Goal: Transaction & Acquisition: Obtain resource

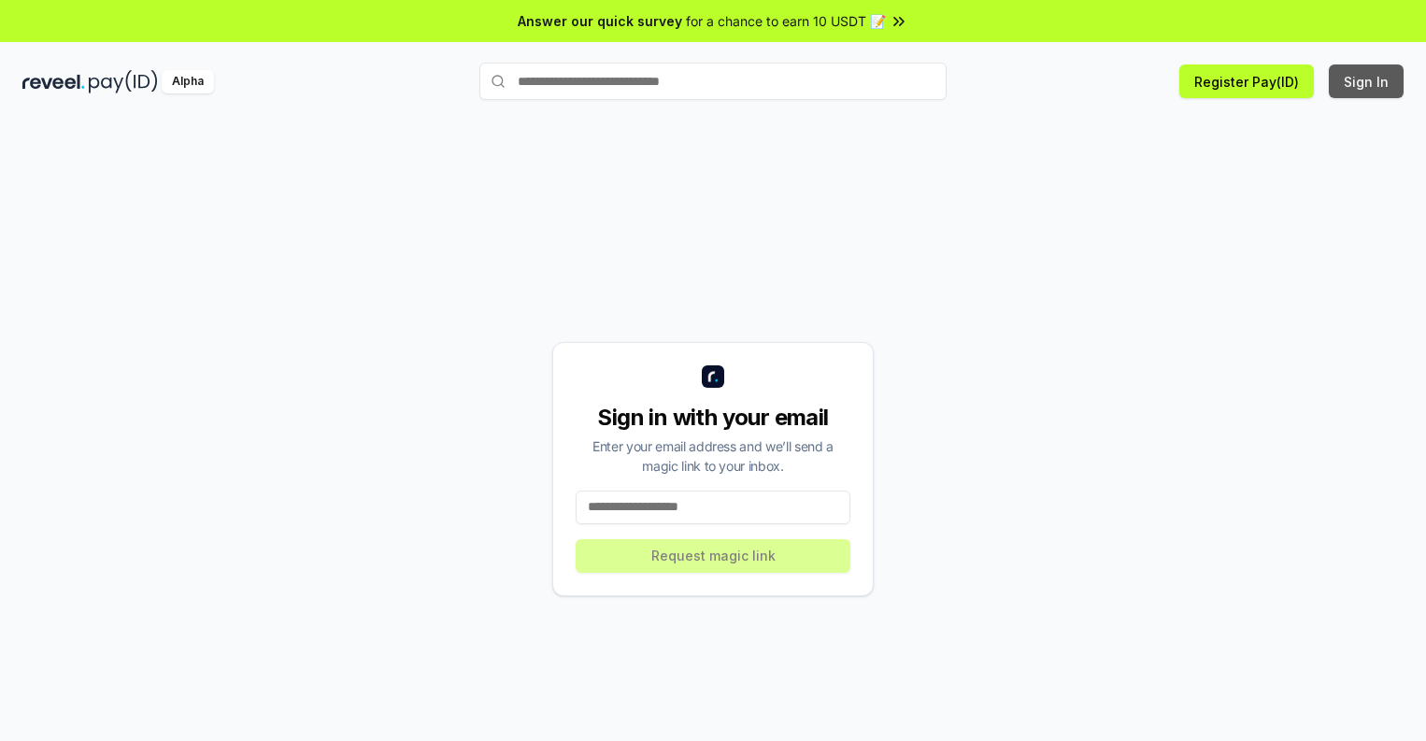
click at [1367, 81] on button "Sign In" at bounding box center [1366, 81] width 75 height 34
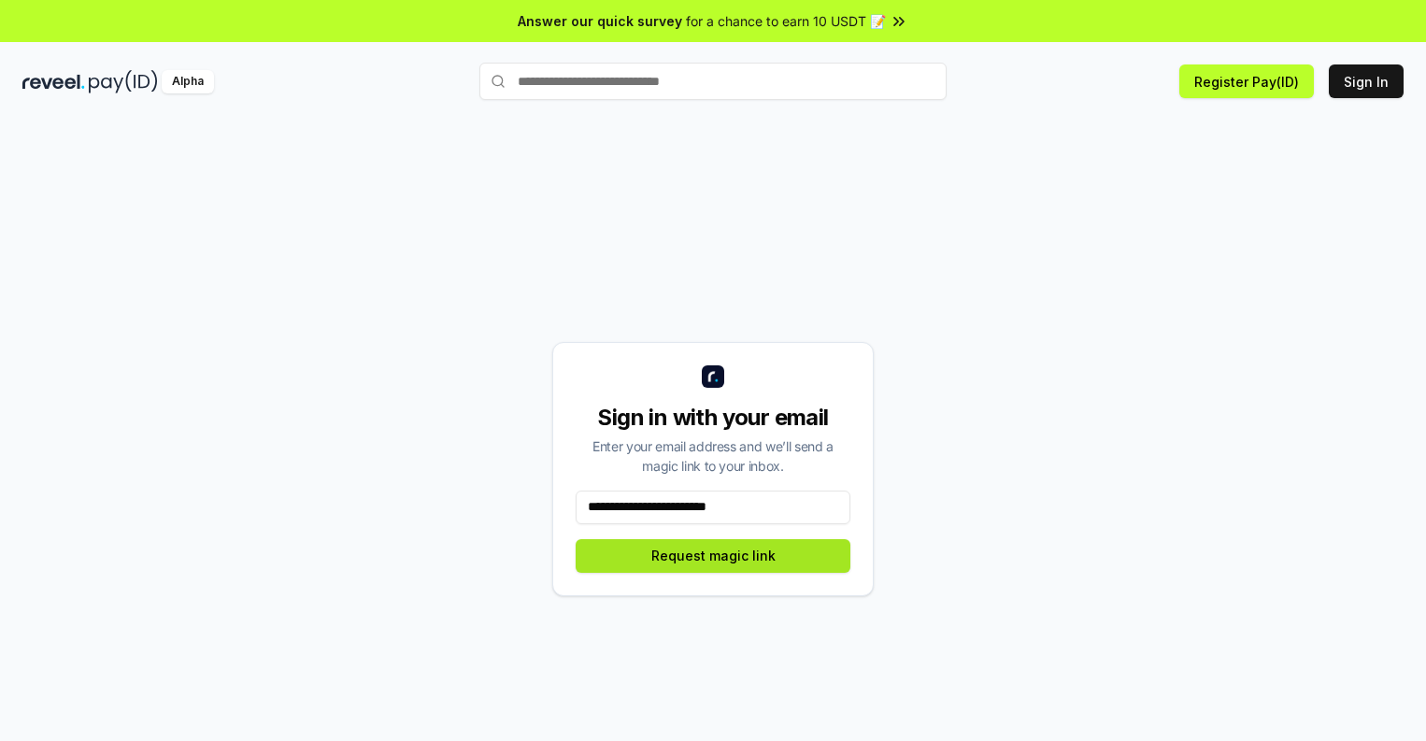
type input "**********"
click at [713, 555] on button "Request magic link" at bounding box center [713, 556] width 275 height 34
